Goal: Information Seeking & Learning: Learn about a topic

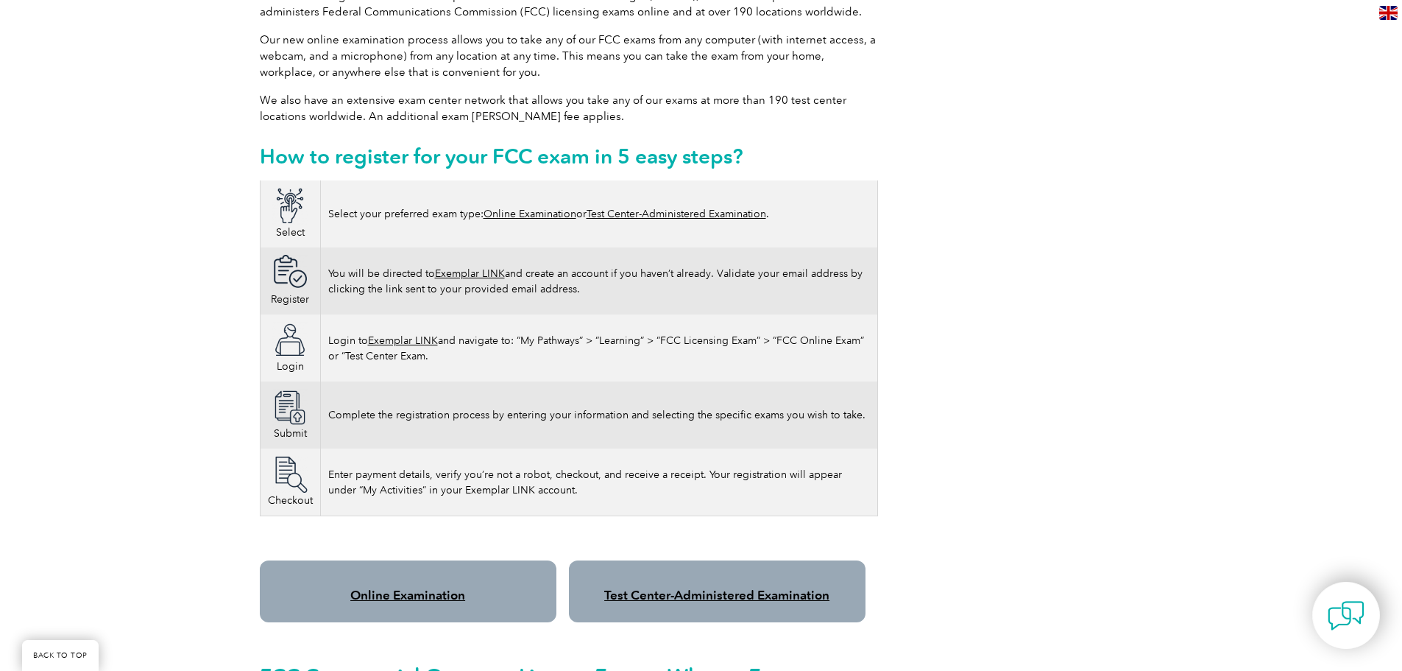
scroll to position [663, 0]
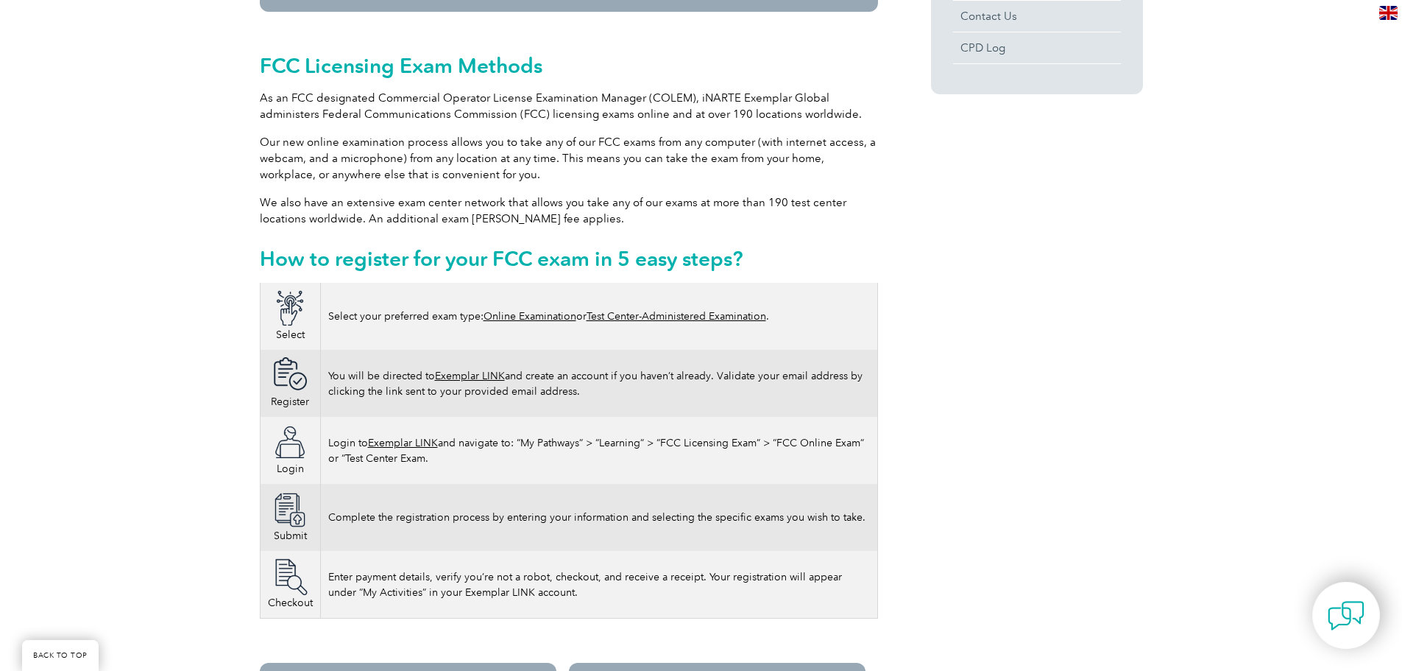
click at [519, 310] on link "Online Examination" at bounding box center [530, 316] width 93 height 13
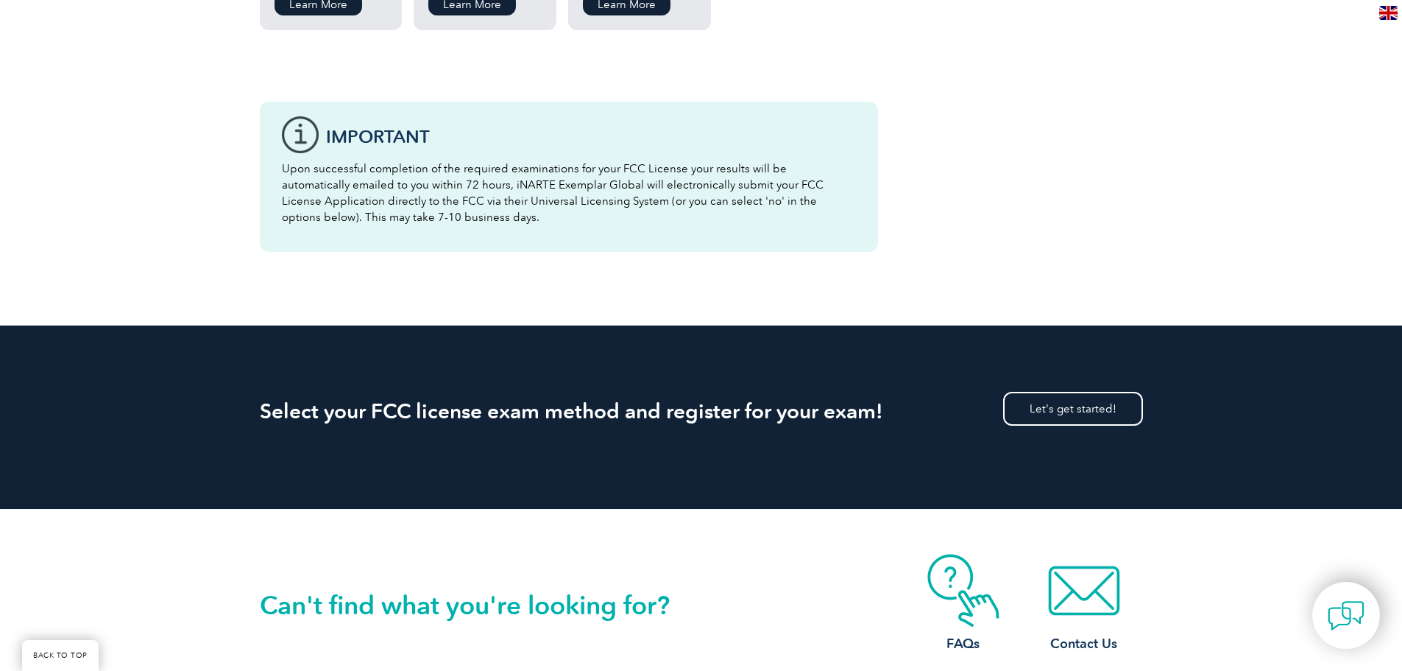
scroll to position [2135, 0]
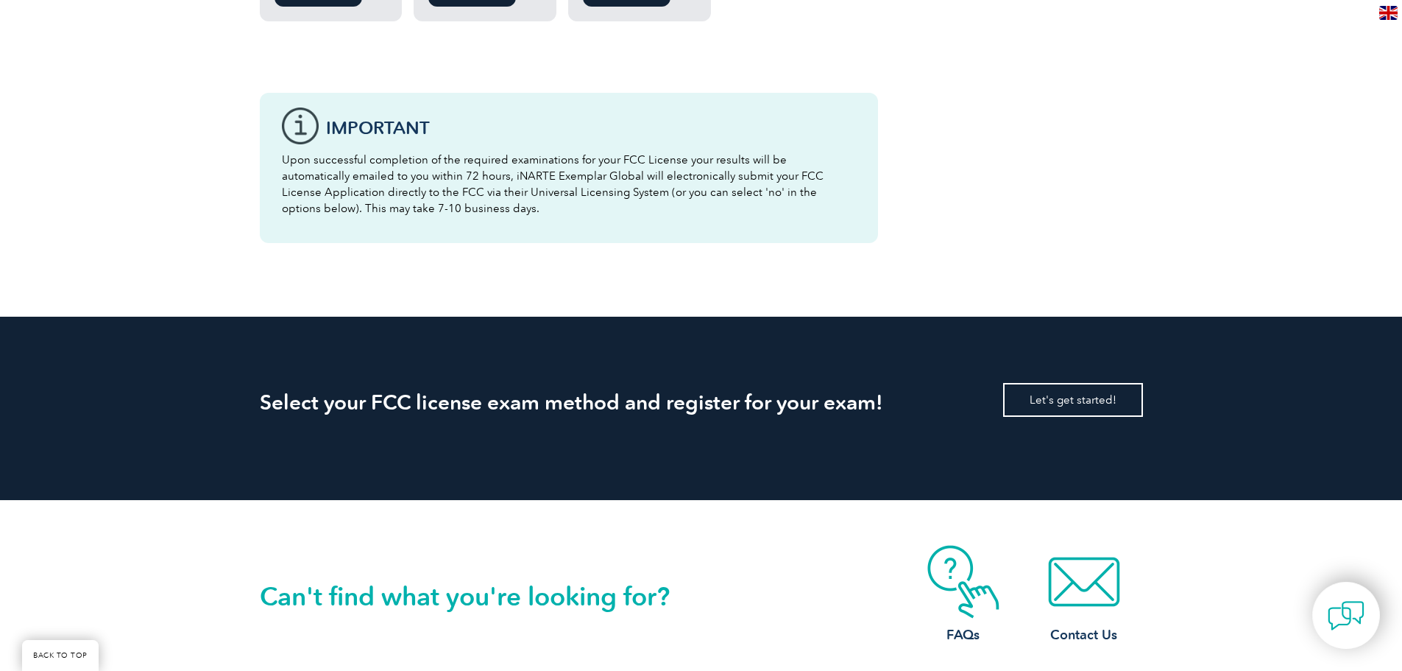
click at [1073, 386] on link "Let's get started!" at bounding box center [1073, 400] width 140 height 34
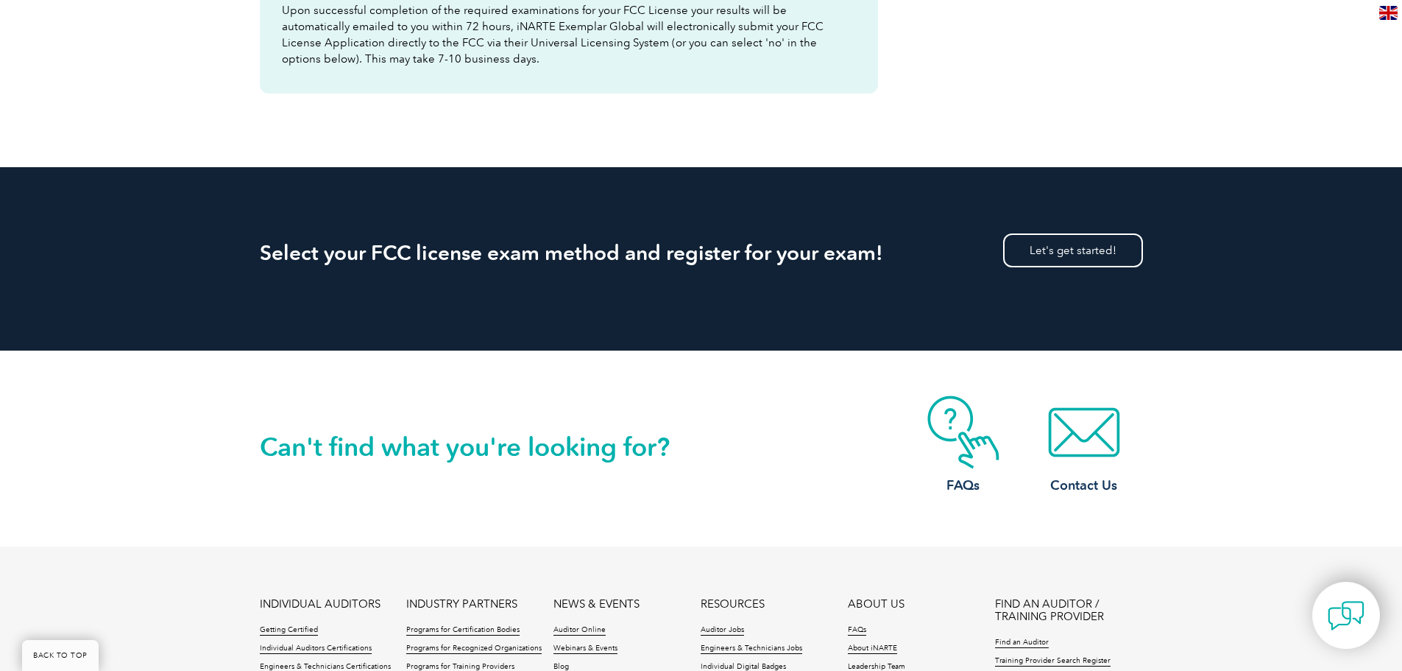
scroll to position [2356, 0]
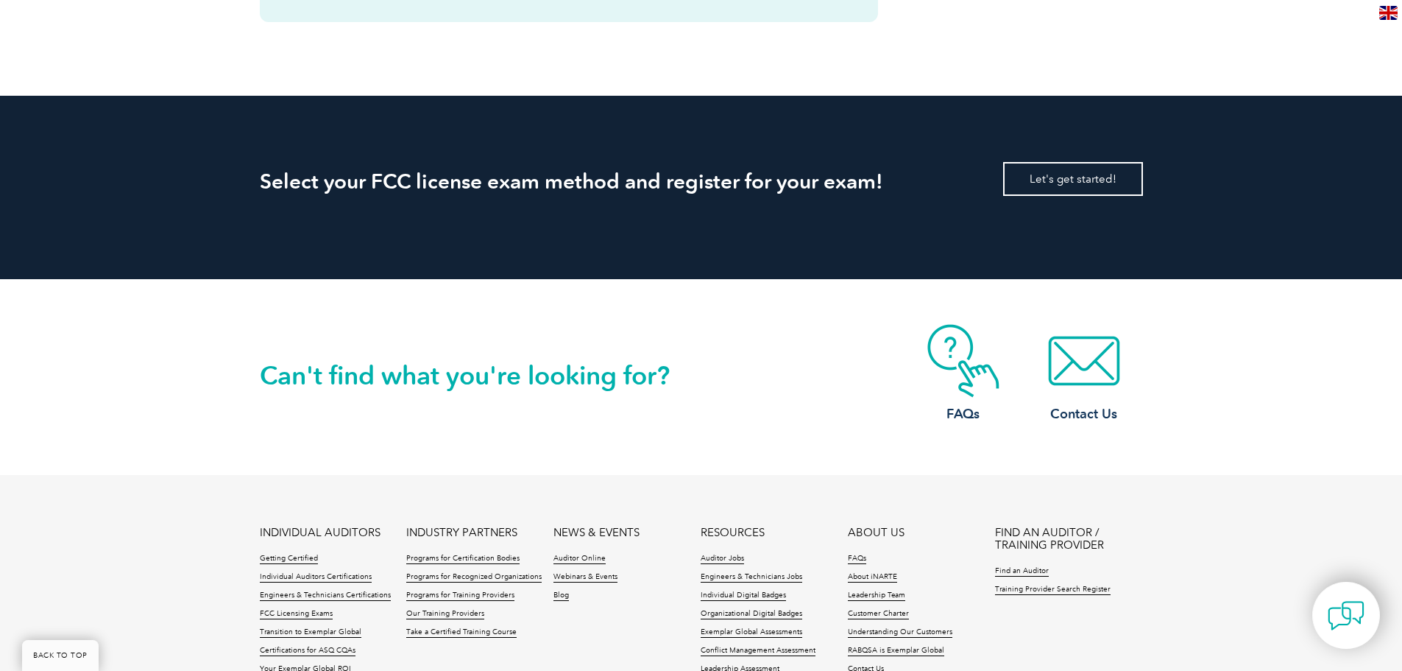
click at [1086, 162] on link "Let's get started!" at bounding box center [1073, 179] width 140 height 34
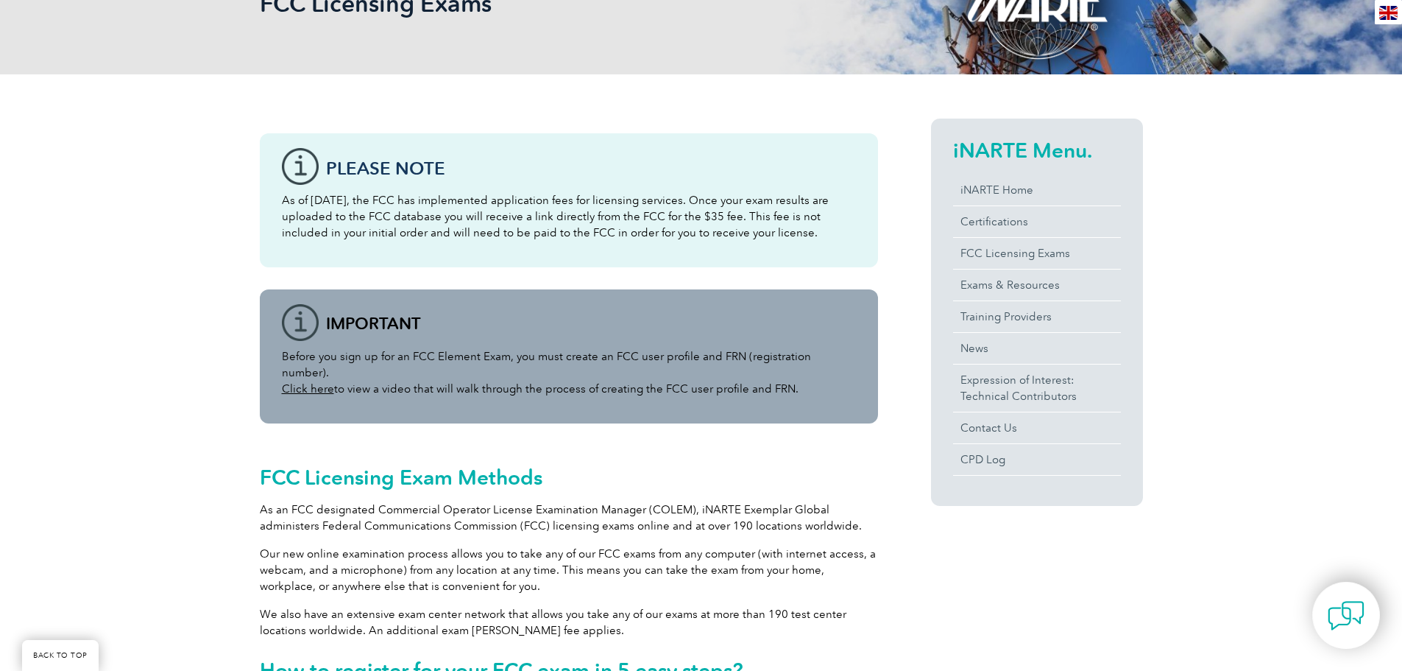
scroll to position [147, 0]
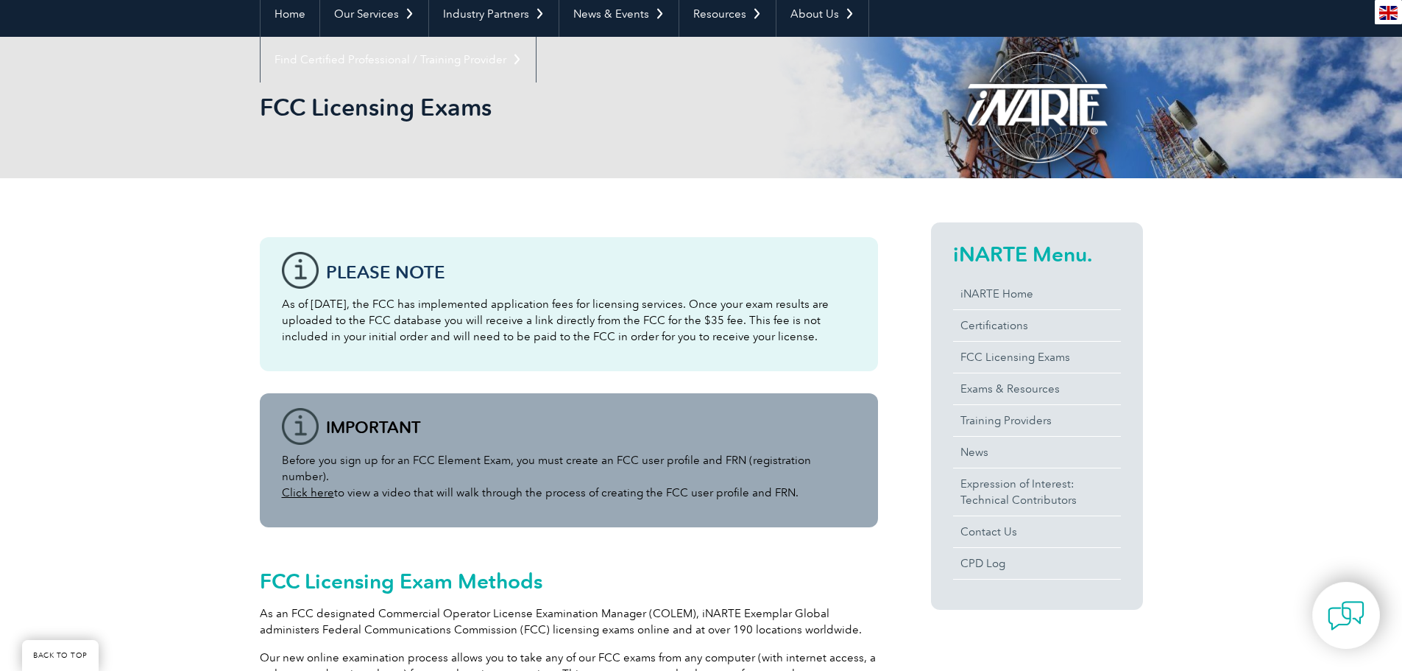
click at [287, 486] on link "Click here" at bounding box center [308, 492] width 52 height 13
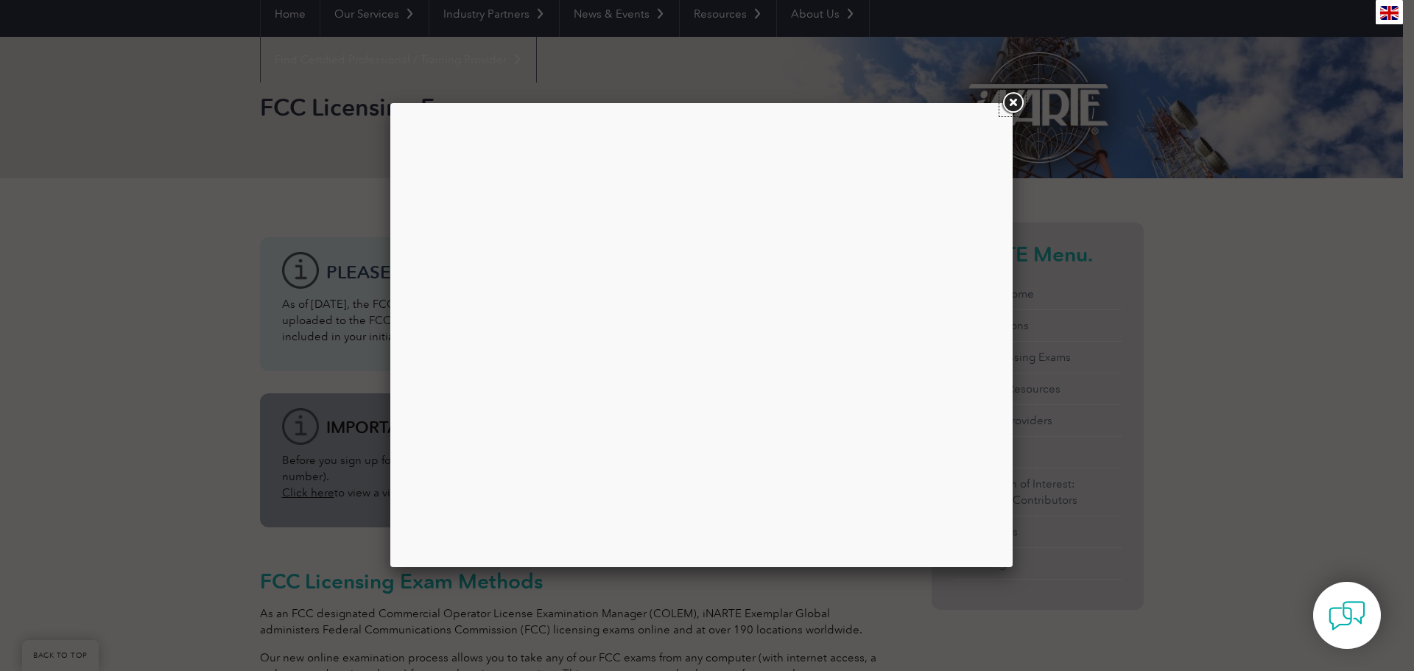
click at [1009, 102] on link at bounding box center [1012, 103] width 27 height 27
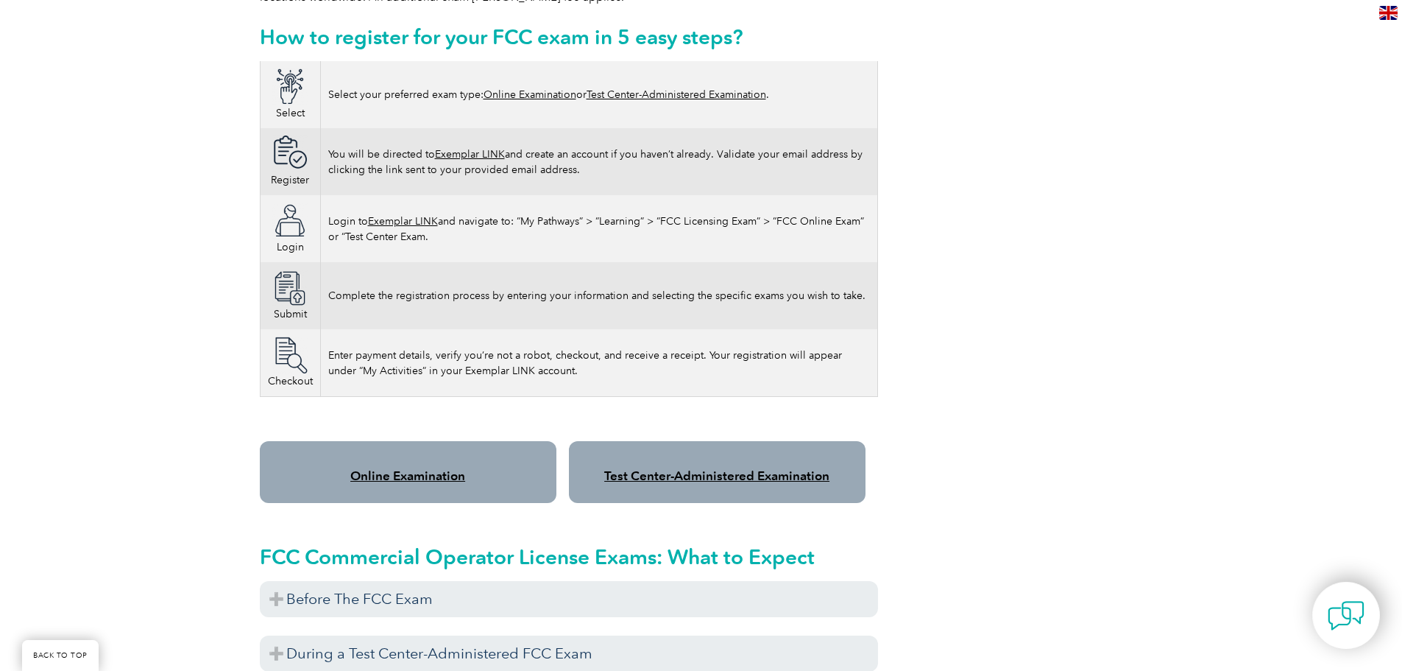
scroll to position [883, 0]
click at [700, 469] on link "Test Center-Administered Examination" at bounding box center [716, 476] width 225 height 15
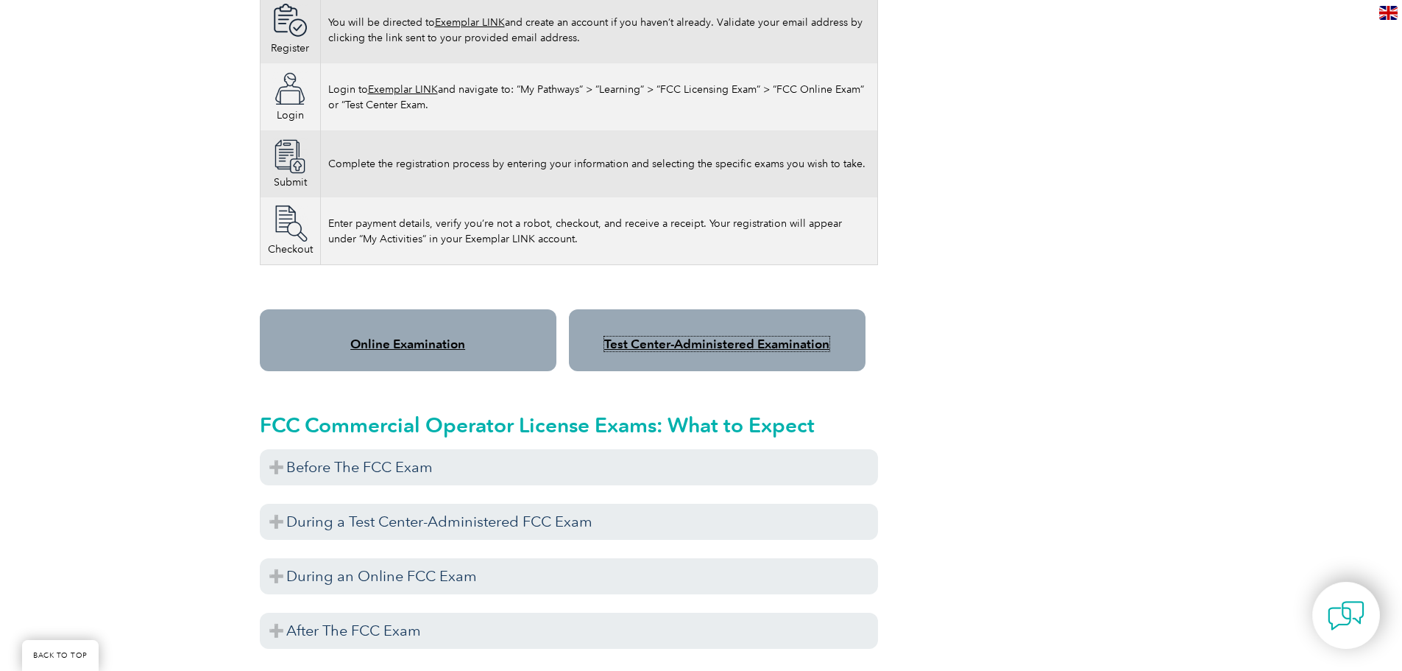
scroll to position [1031, 0]
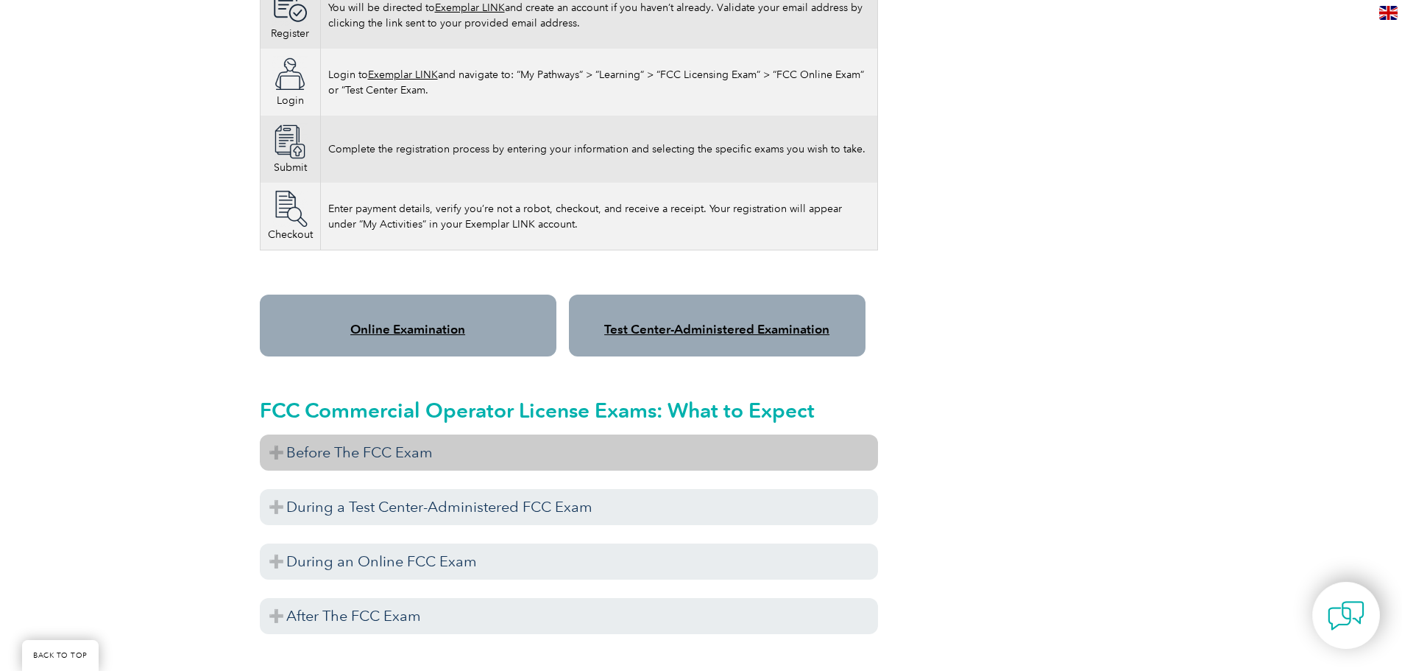
click at [328, 446] on h3 "Before The FCC Exam" at bounding box center [569, 452] width 618 height 36
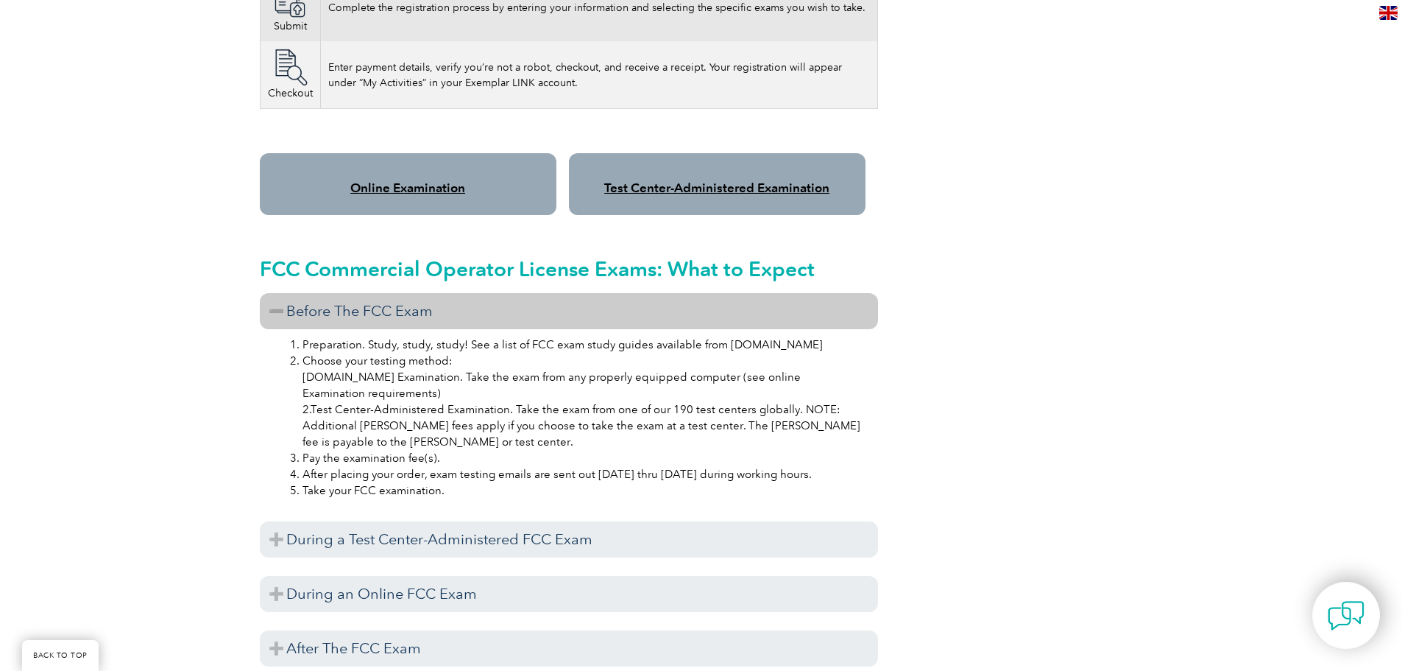
scroll to position [1178, 0]
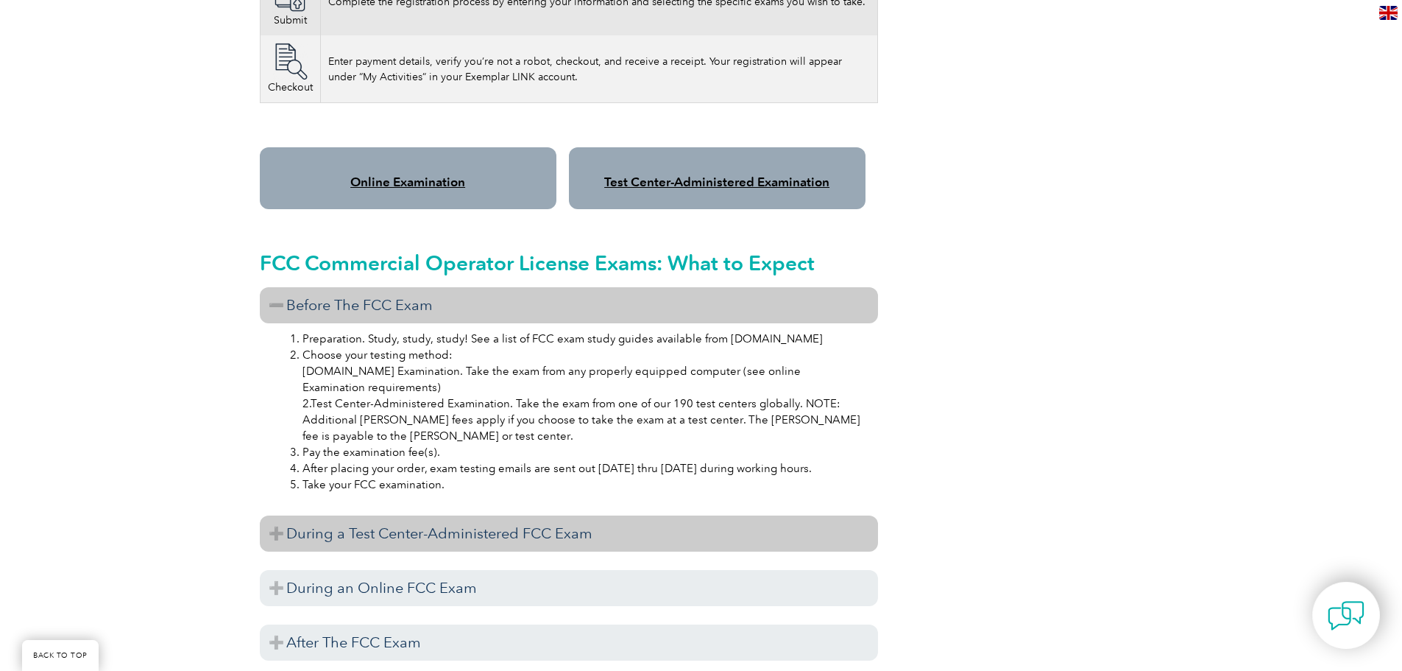
click at [339, 515] on h3 "During a Test Center-Administered FCC Exam" at bounding box center [569, 533] width 618 height 36
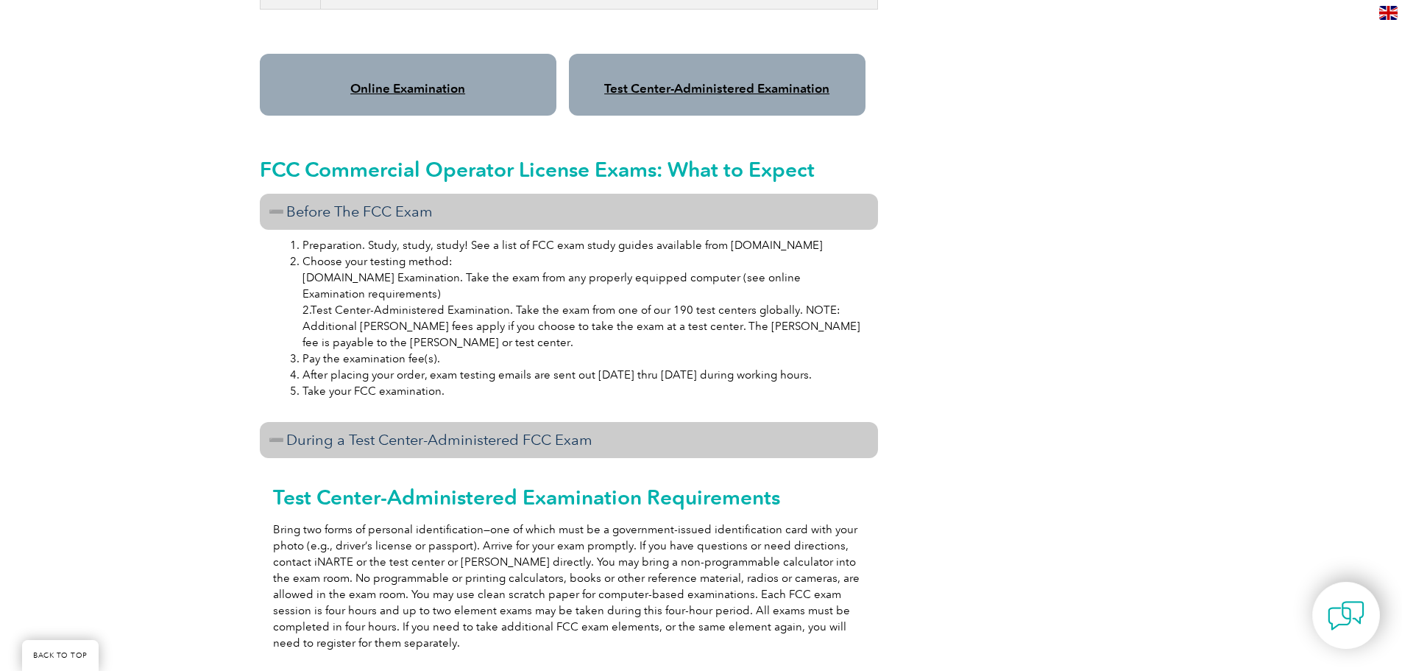
scroll to position [1399, 0]
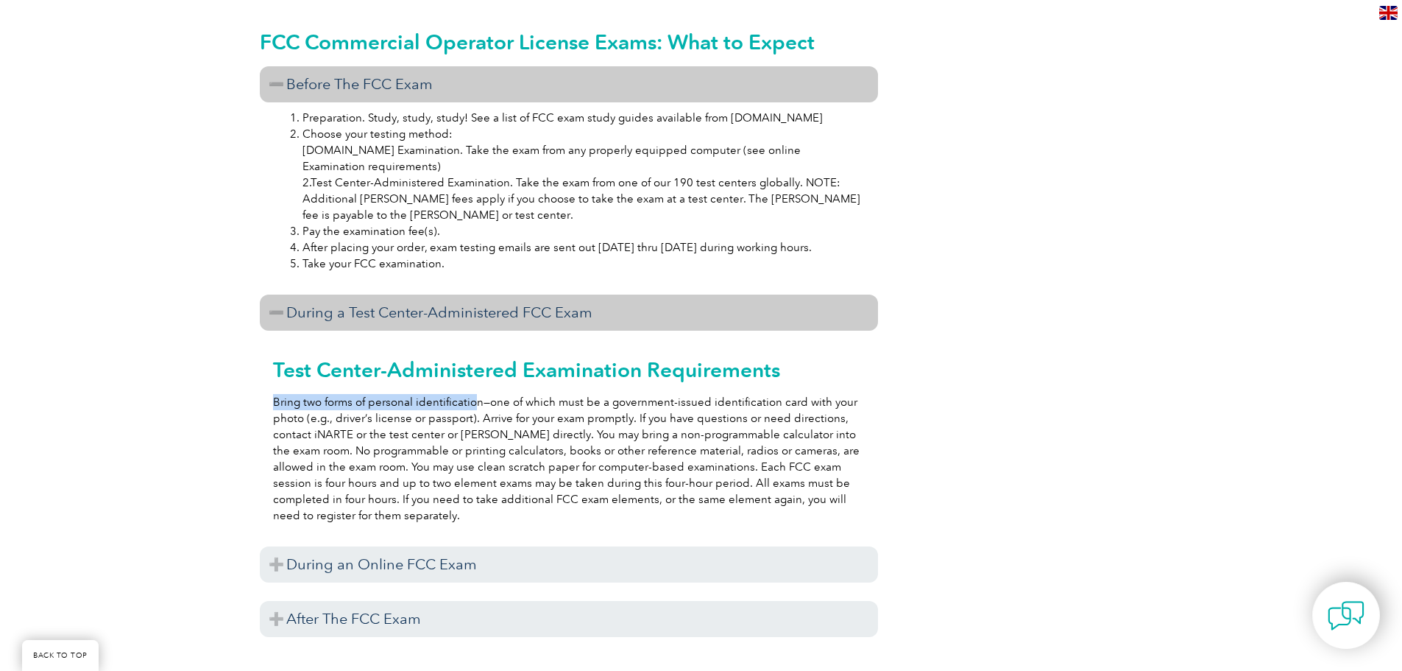
drag, startPoint x: 274, startPoint y: 383, endPoint x: 476, endPoint y: 375, distance: 201.9
click at [476, 375] on div "Test Center-Administered Examination Requirements Bring two forms of personal i…" at bounding box center [569, 433] width 618 height 205
click at [345, 446] on p "Bring two forms of personal identification—one of which must be a government-is…" at bounding box center [569, 459] width 592 height 130
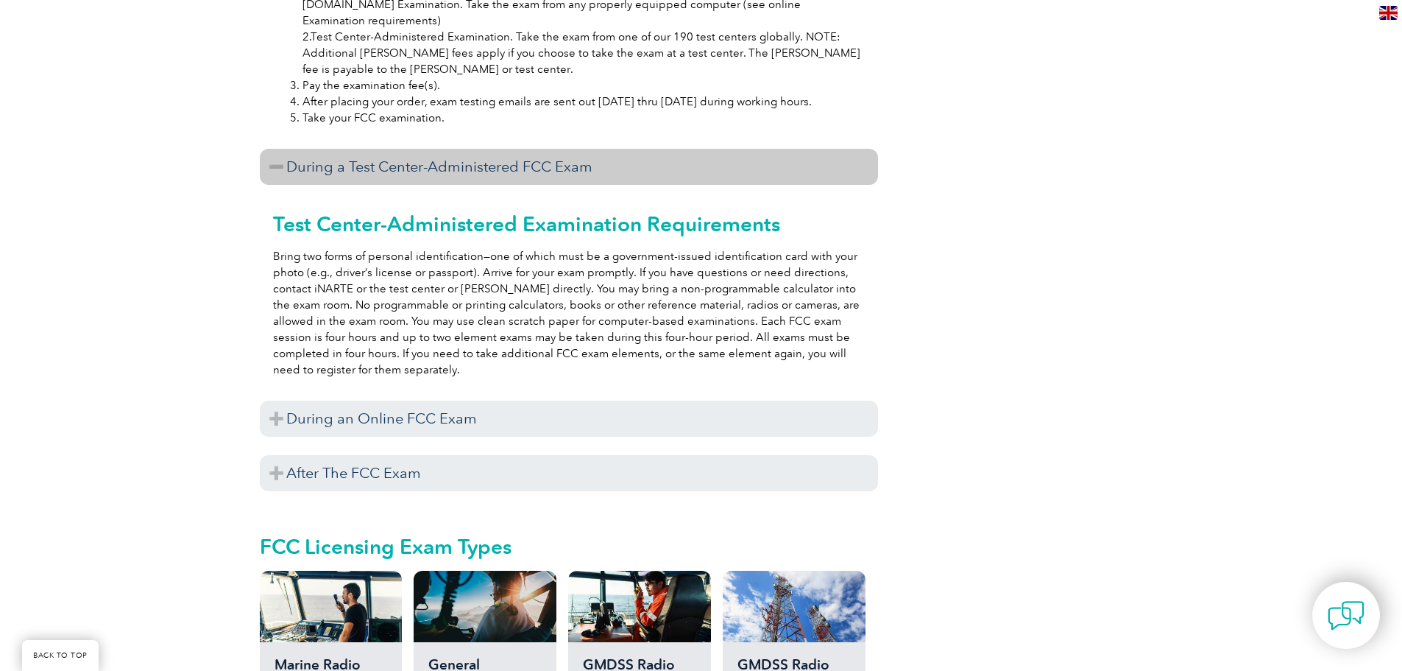
scroll to position [1546, 0]
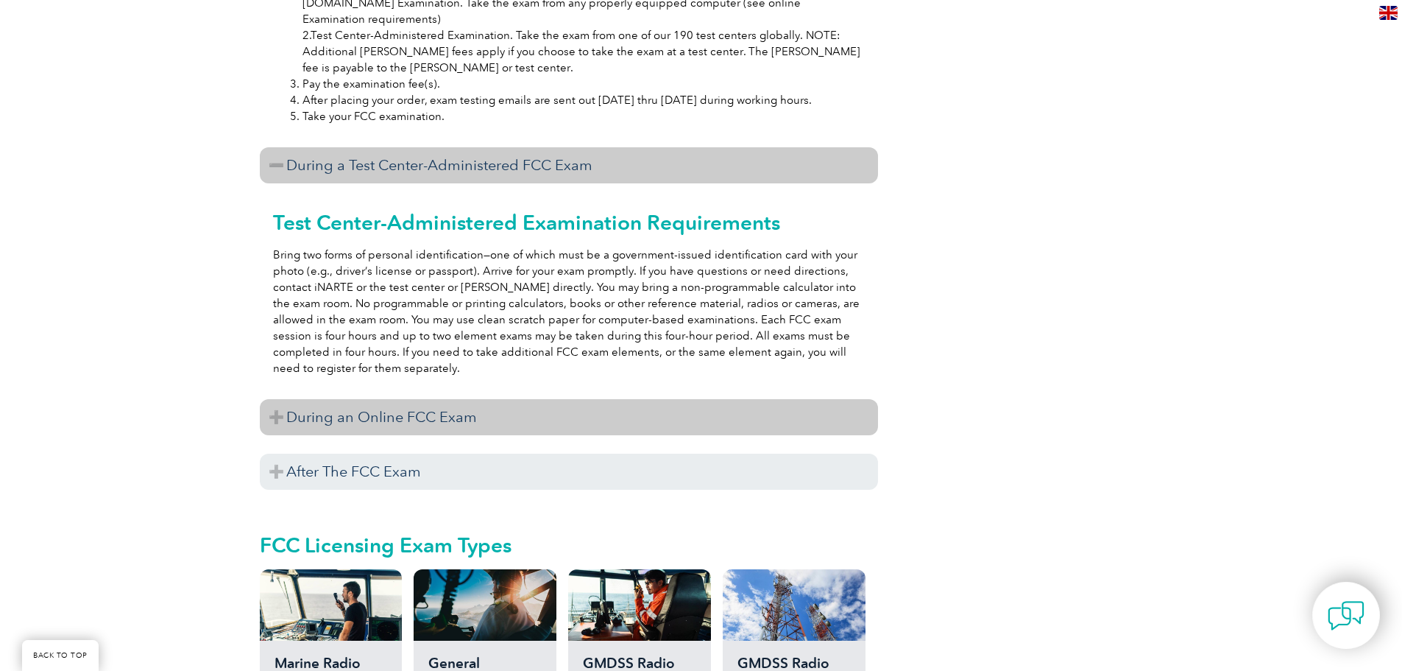
click at [313, 399] on h3 "During an Online FCC Exam" at bounding box center [569, 417] width 618 height 36
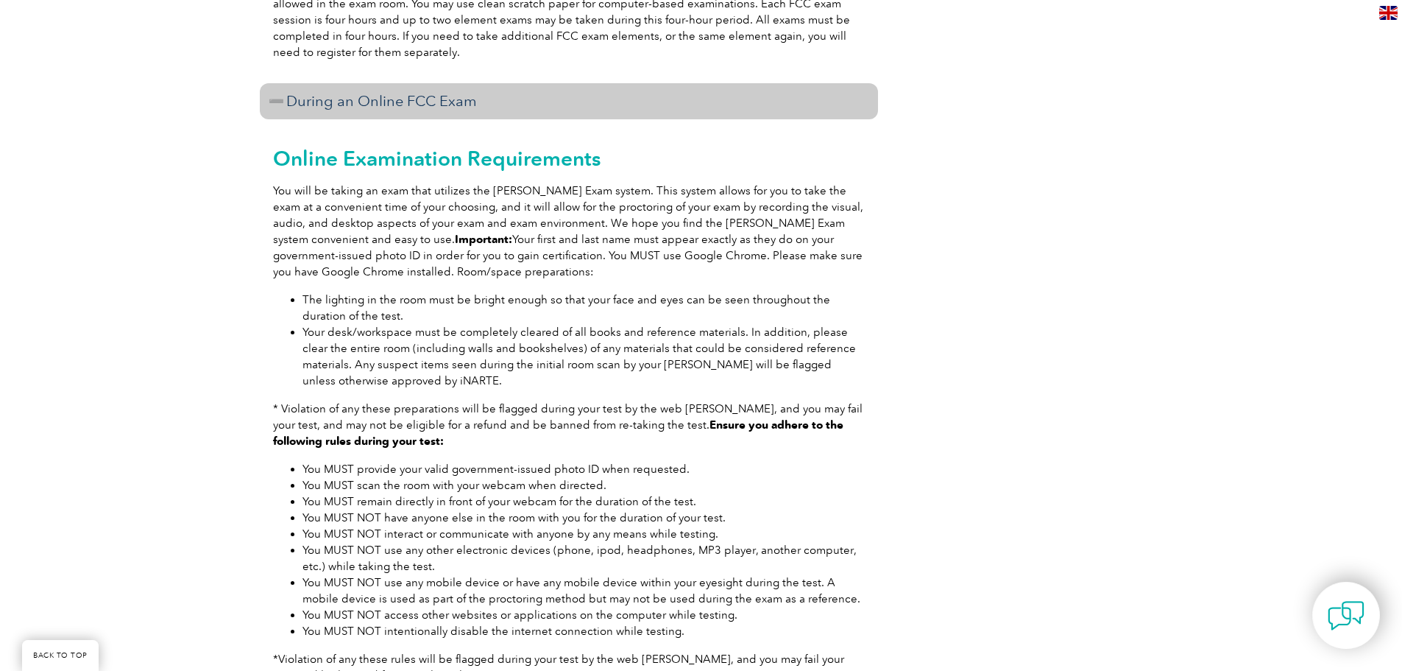
scroll to position [1767, 0]
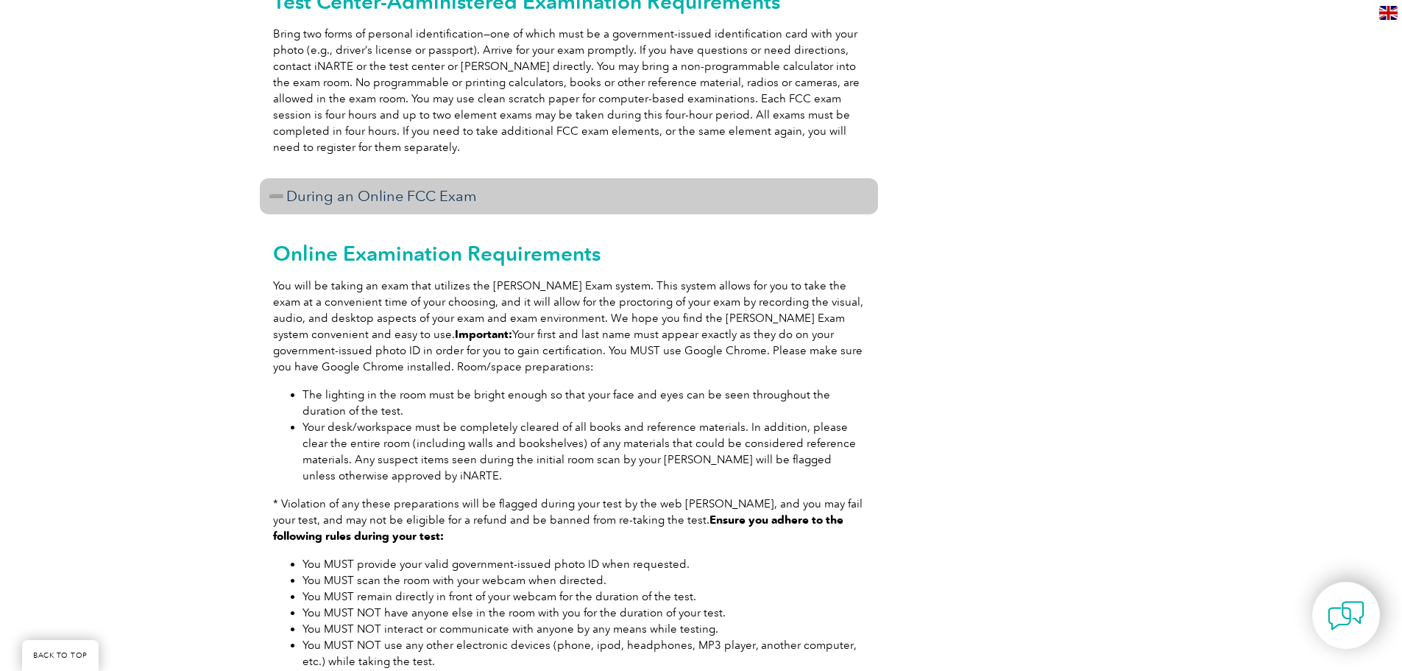
click at [290, 178] on h3 "During an Online FCC Exam" at bounding box center [569, 196] width 618 height 36
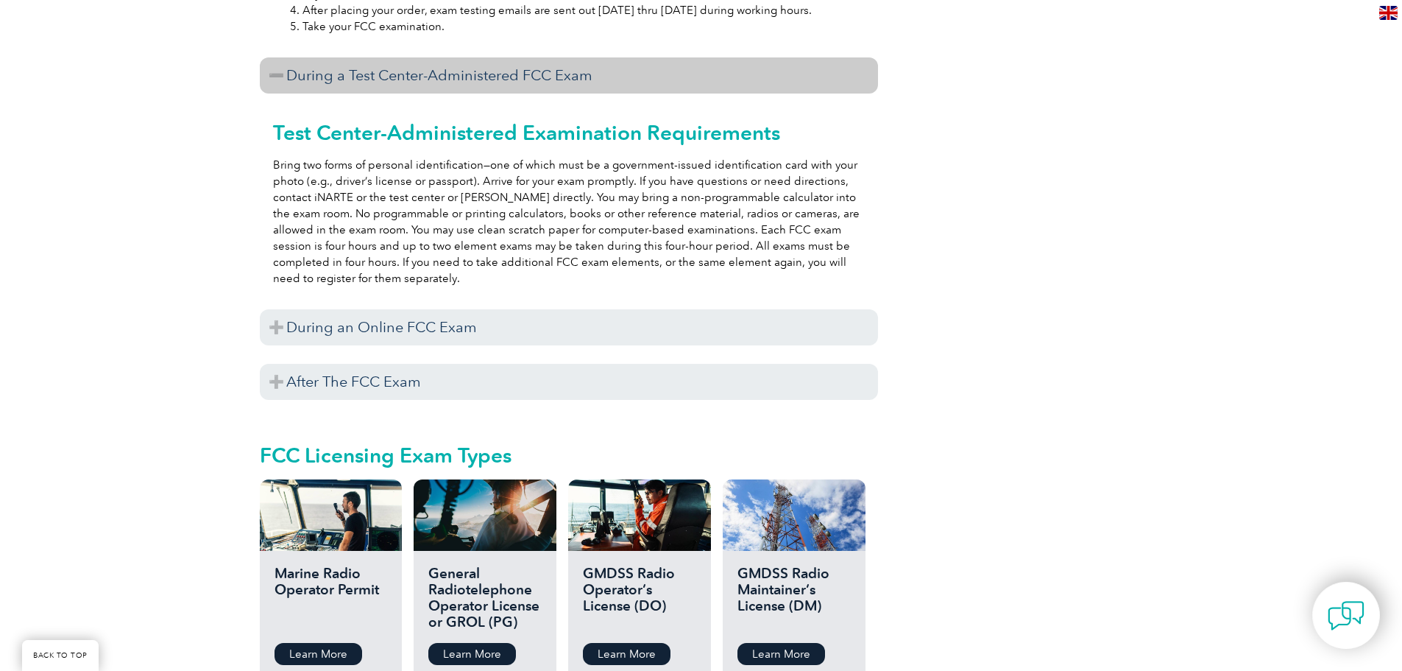
scroll to position [1546, 0]
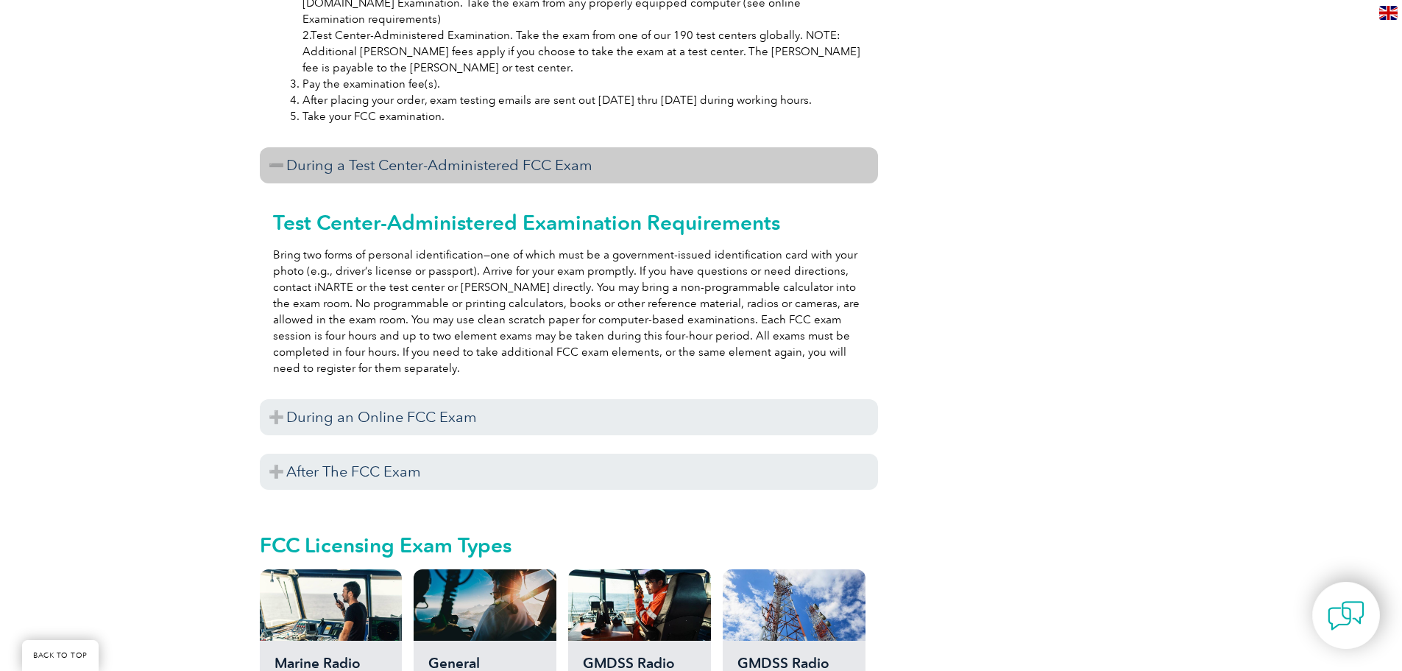
click at [287, 154] on h3 "During a Test Center-Administered FCC Exam" at bounding box center [569, 165] width 618 height 36
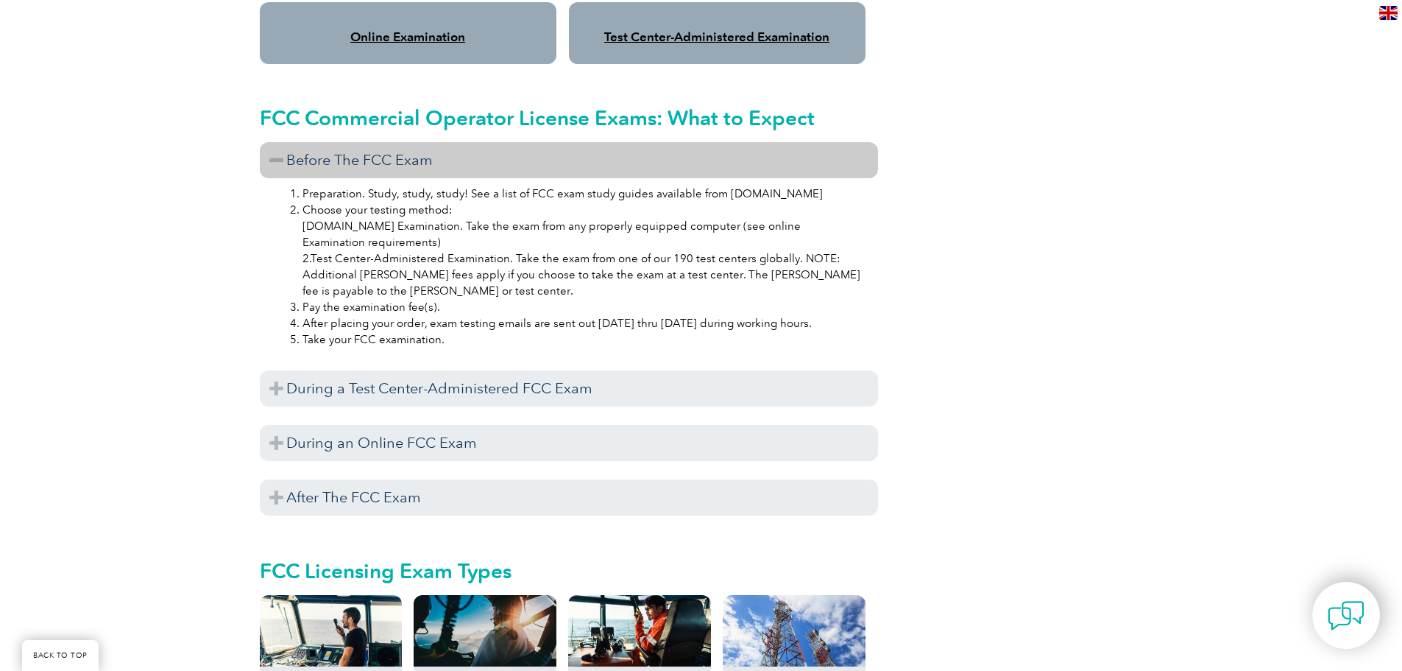
scroll to position [1178, 0]
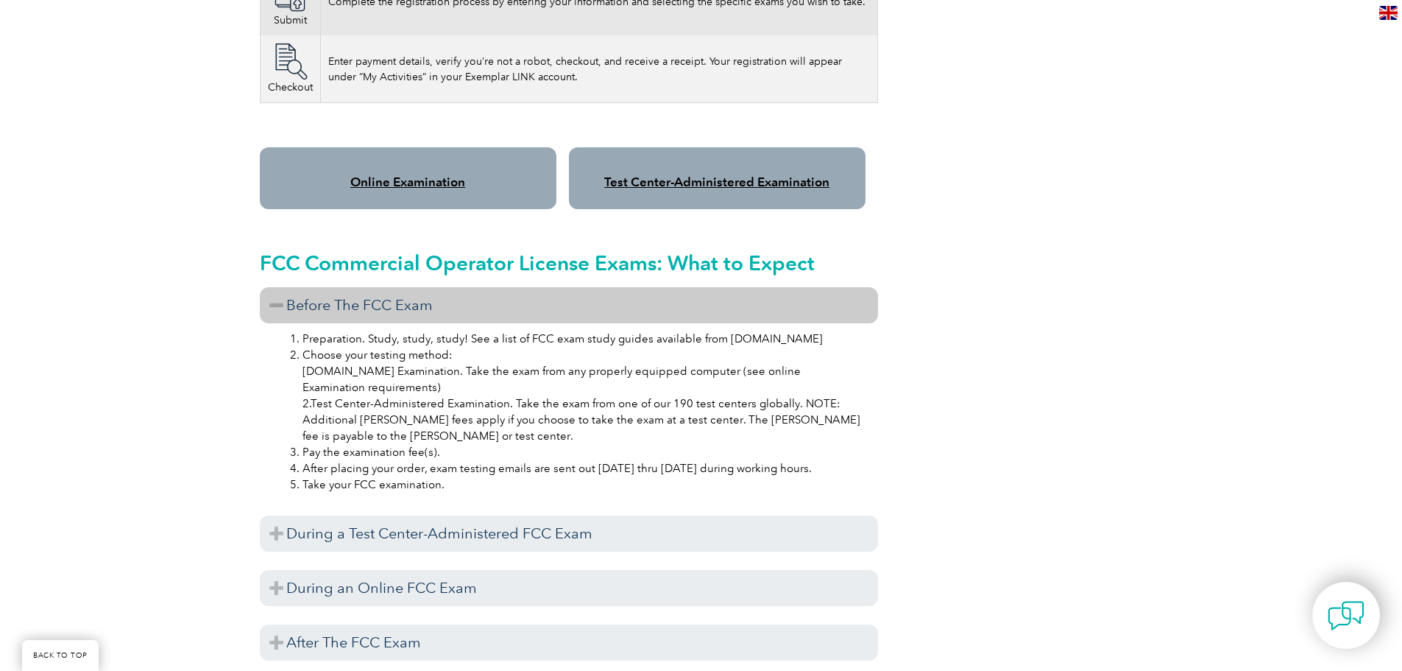
click at [286, 287] on h3 "Before The FCC Exam" at bounding box center [569, 305] width 618 height 36
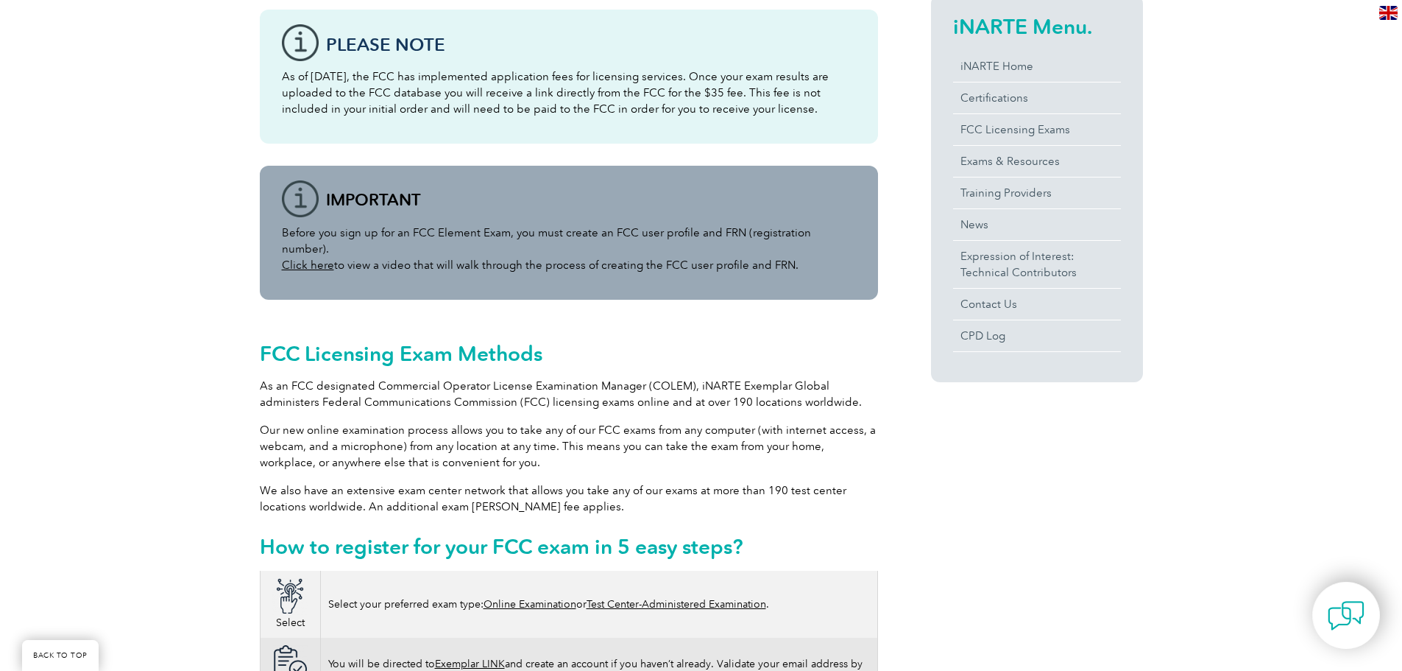
scroll to position [368, 0]
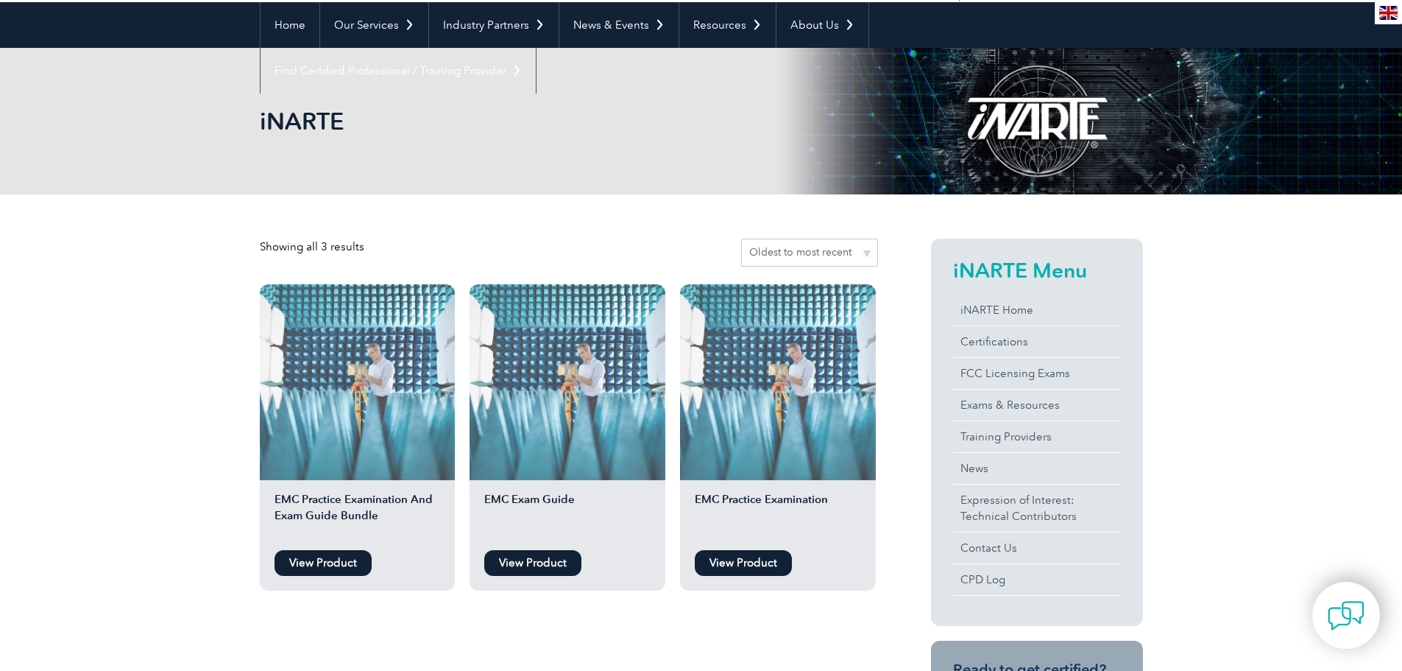
scroll to position [221, 0]
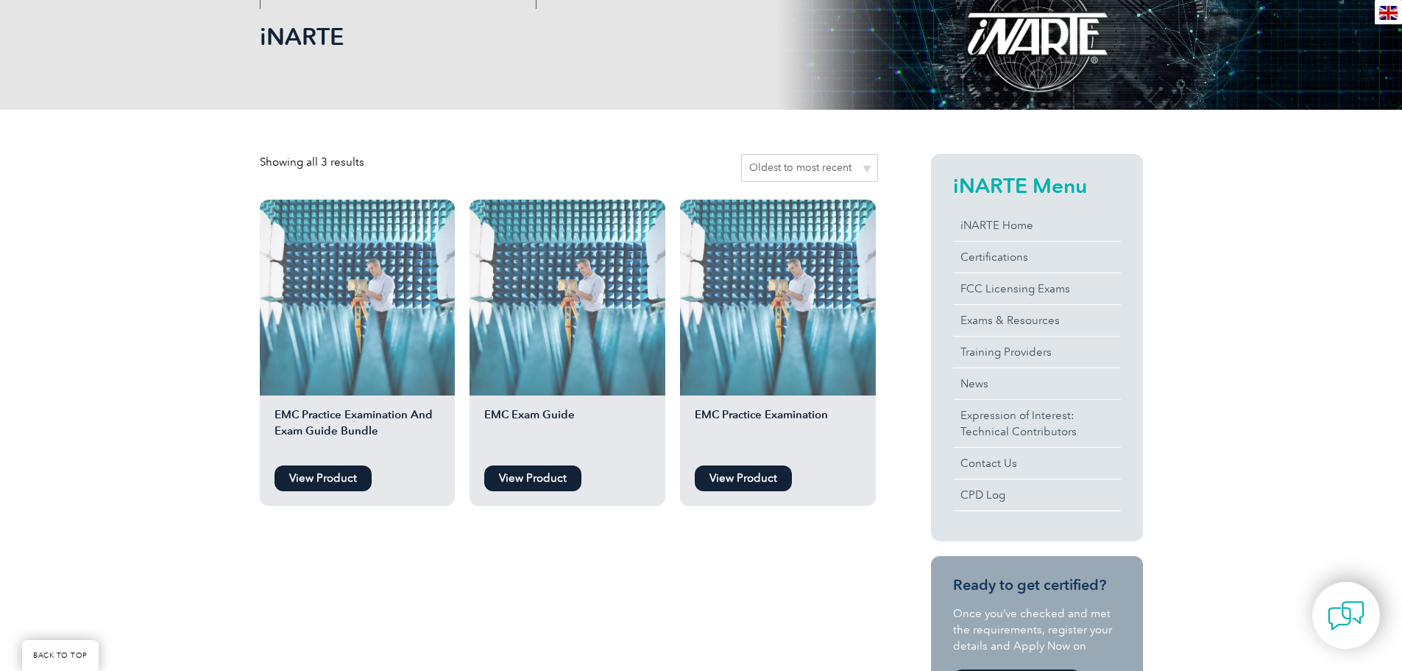
click at [336, 481] on link "View Product" at bounding box center [323, 478] width 97 height 26
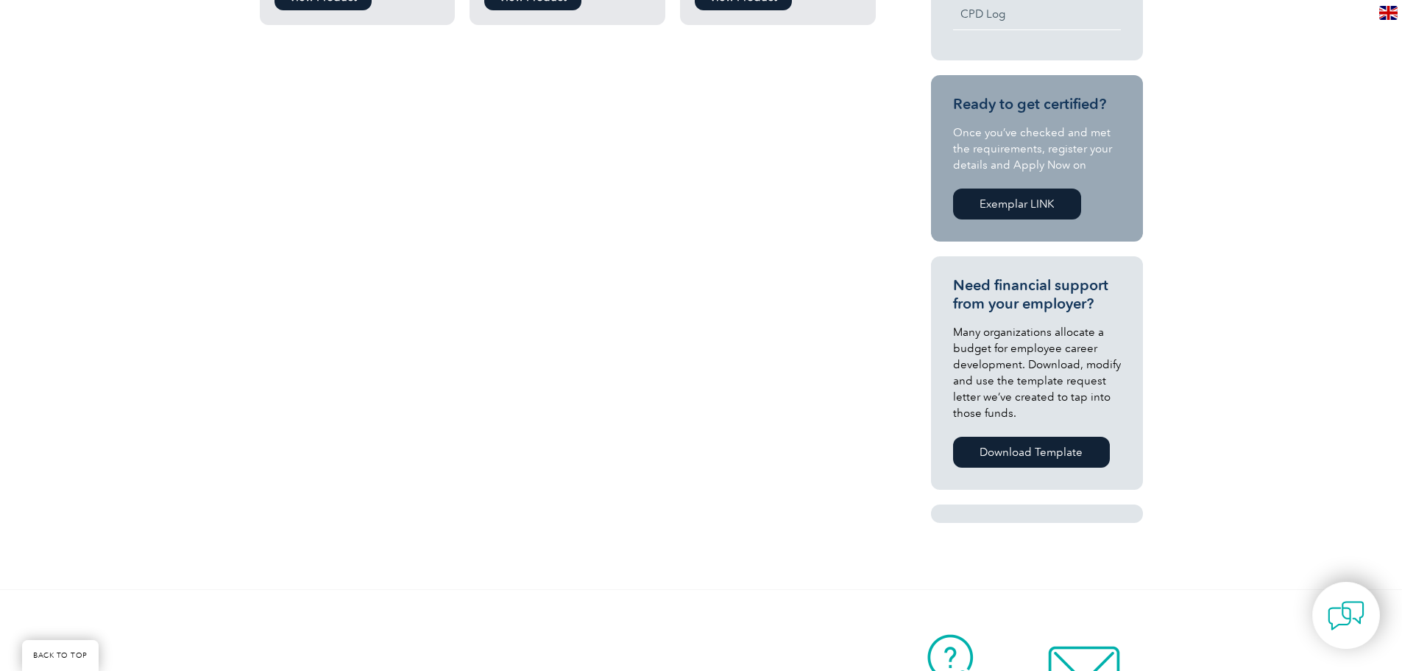
scroll to position [334, 0]
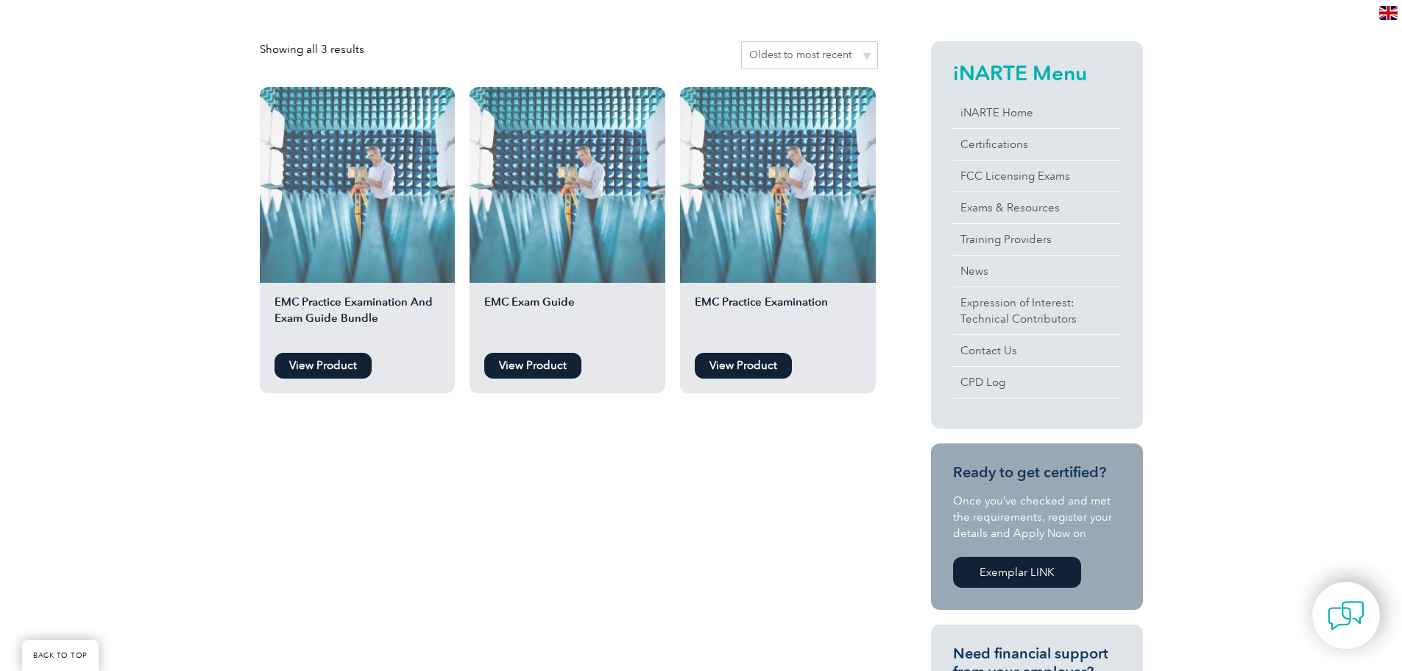
click at [864, 54] on select "Sort by popularity Sort by average rating Sort by latest Sort by price: low to …" at bounding box center [809, 55] width 137 height 28
select select "price"
click at [744, 41] on select "Sort by popularity Sort by average rating Sort by latest Sort by price: low to …" at bounding box center [809, 55] width 137 height 28
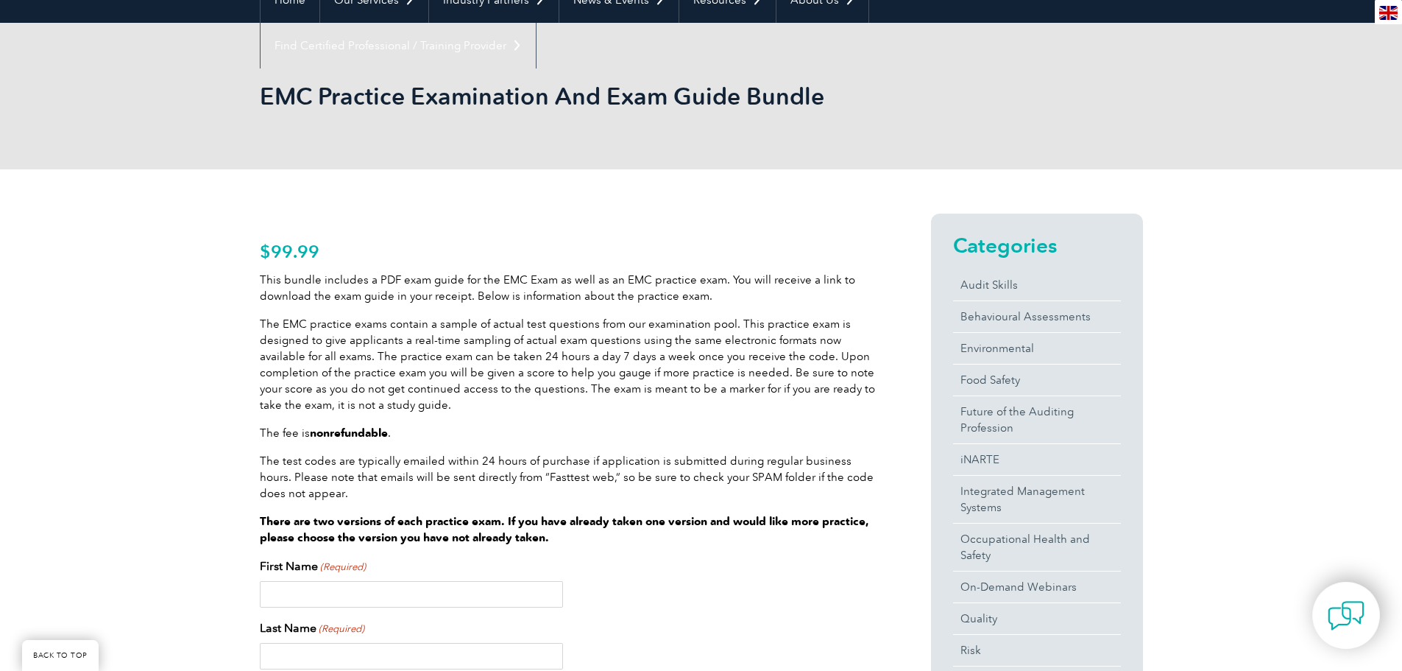
scroll to position [74, 0]
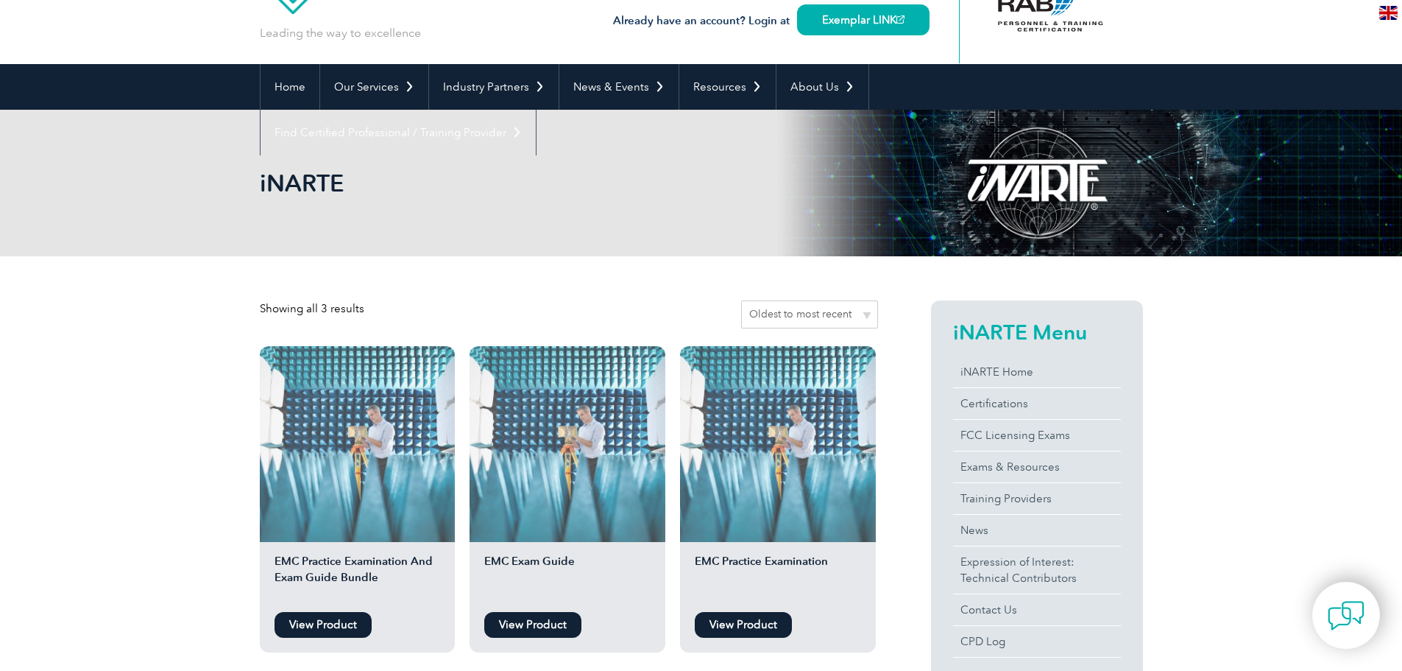
scroll to position [74, 0]
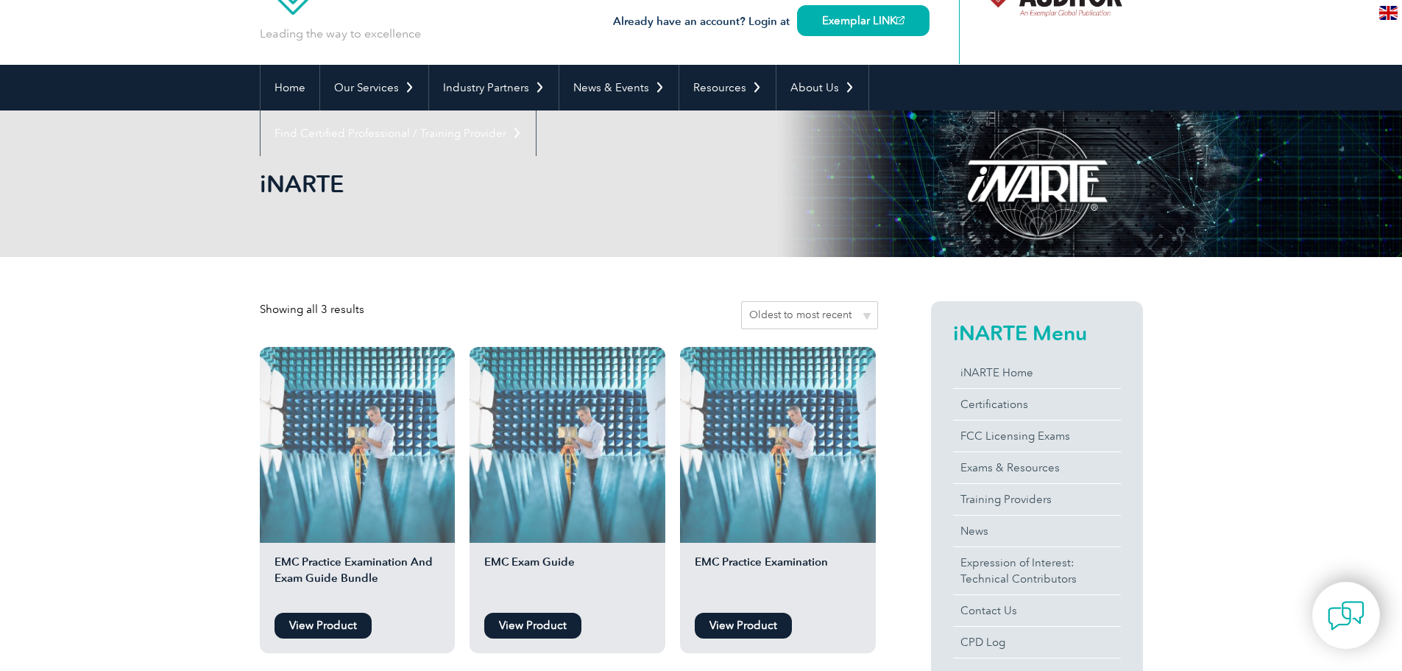
click at [537, 561] on h2 "EMC Exam Guide" at bounding box center [568, 580] width 196 height 52
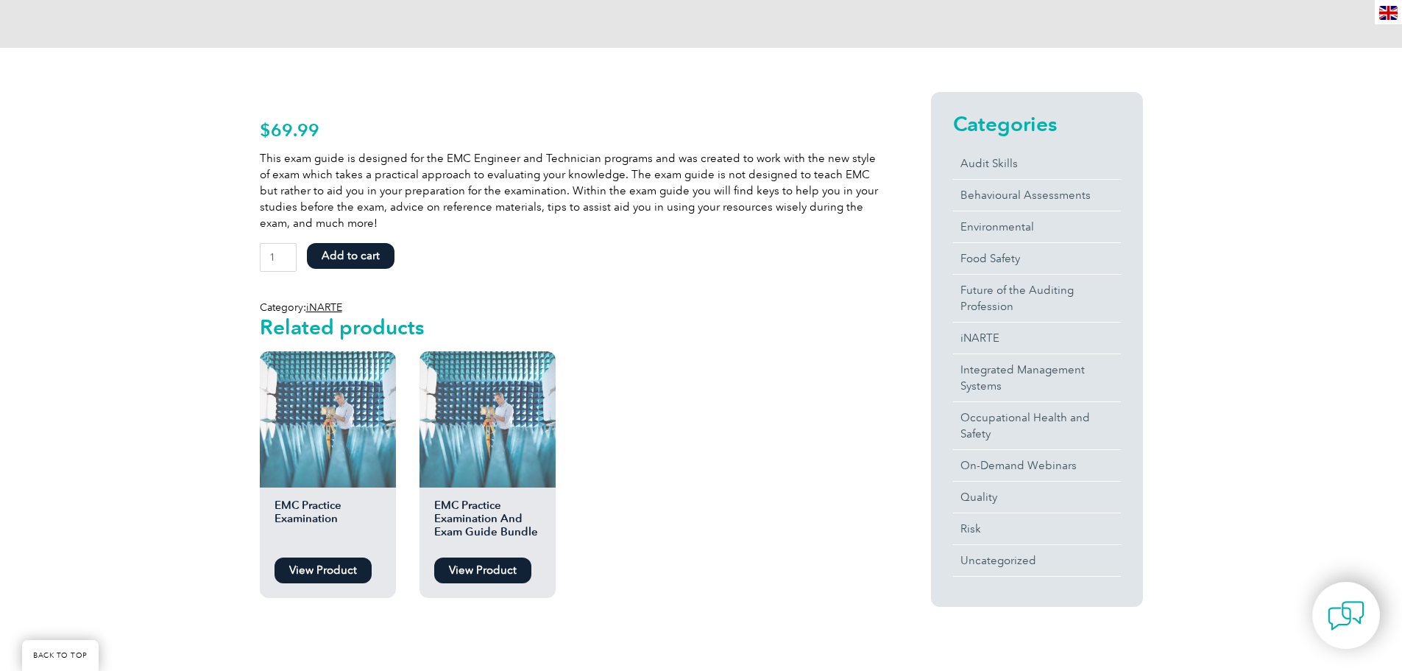
scroll to position [515, 0]
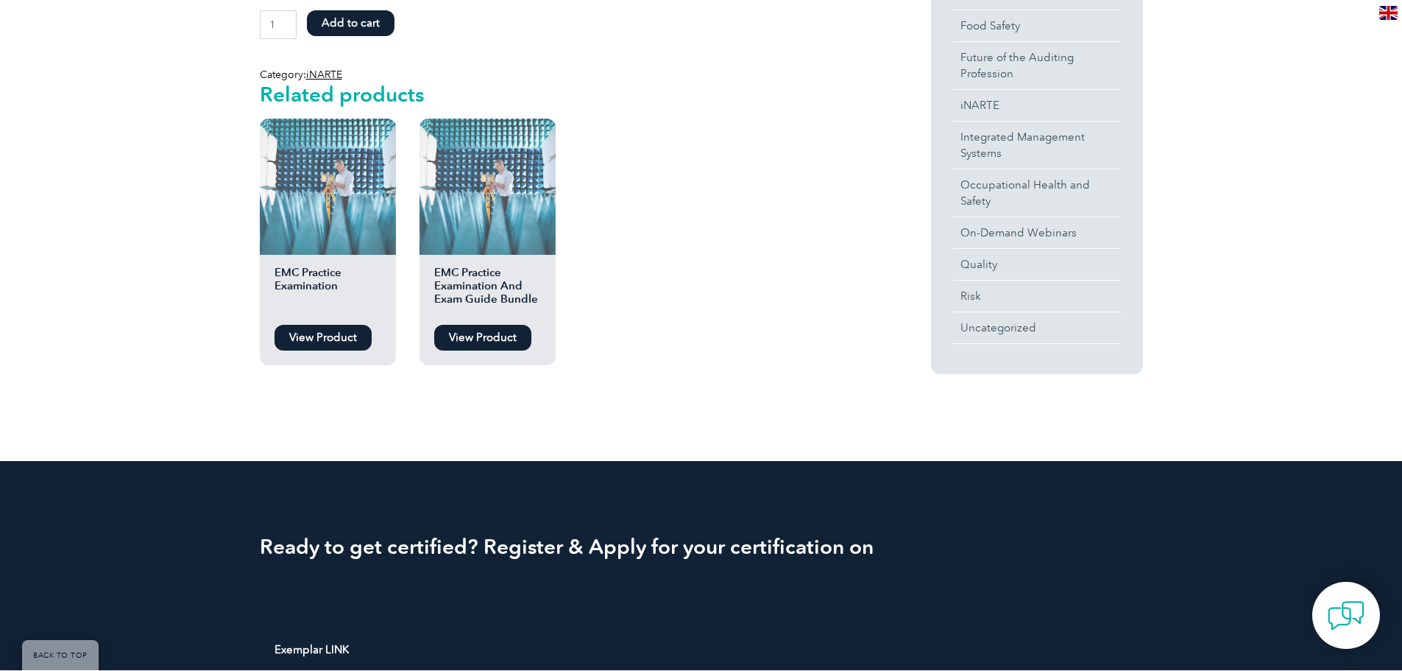
click at [336, 339] on link "View Product" at bounding box center [323, 338] width 97 height 26
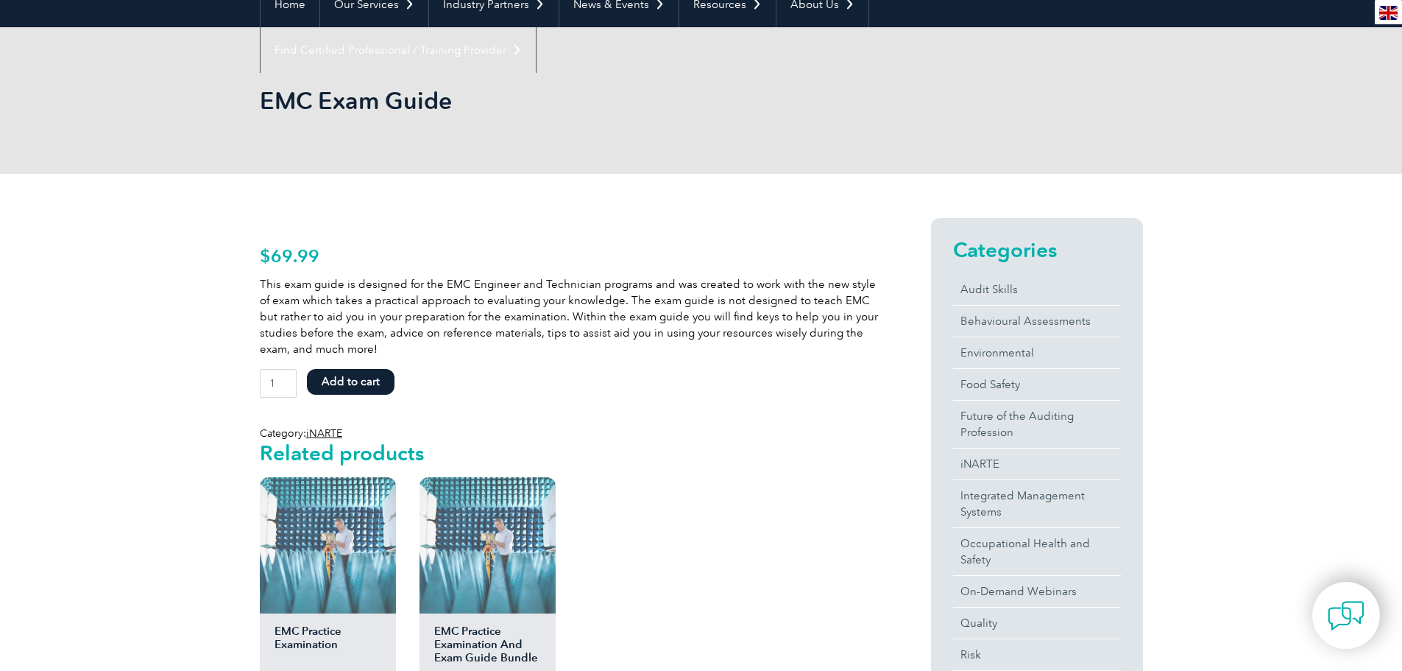
scroll to position [0, 0]
